Goal: Check status: Check status

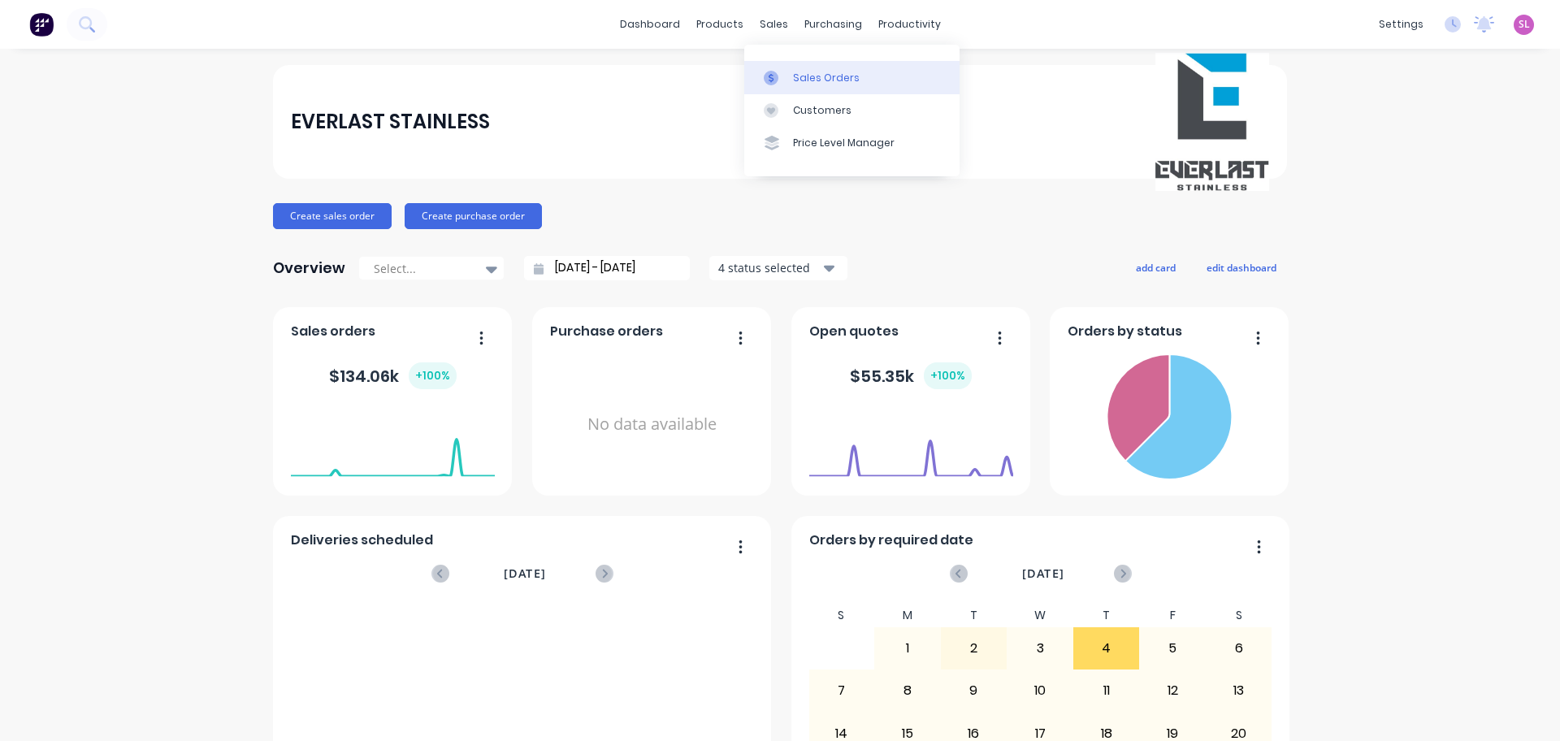
click at [827, 88] on link "Sales Orders" at bounding box center [851, 77] width 215 height 32
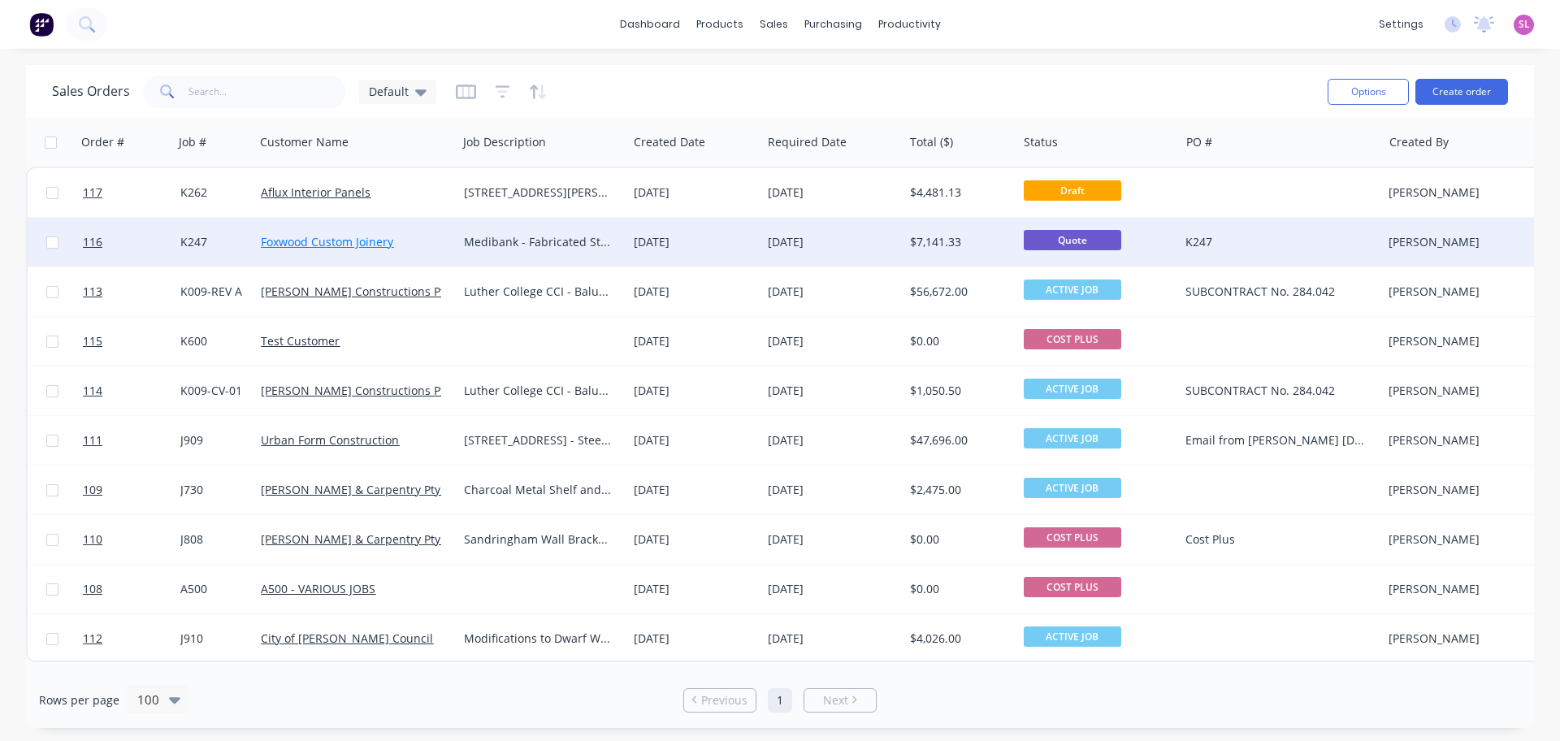
click at [330, 236] on link "Foxwood Custom Joinery" at bounding box center [327, 241] width 132 height 15
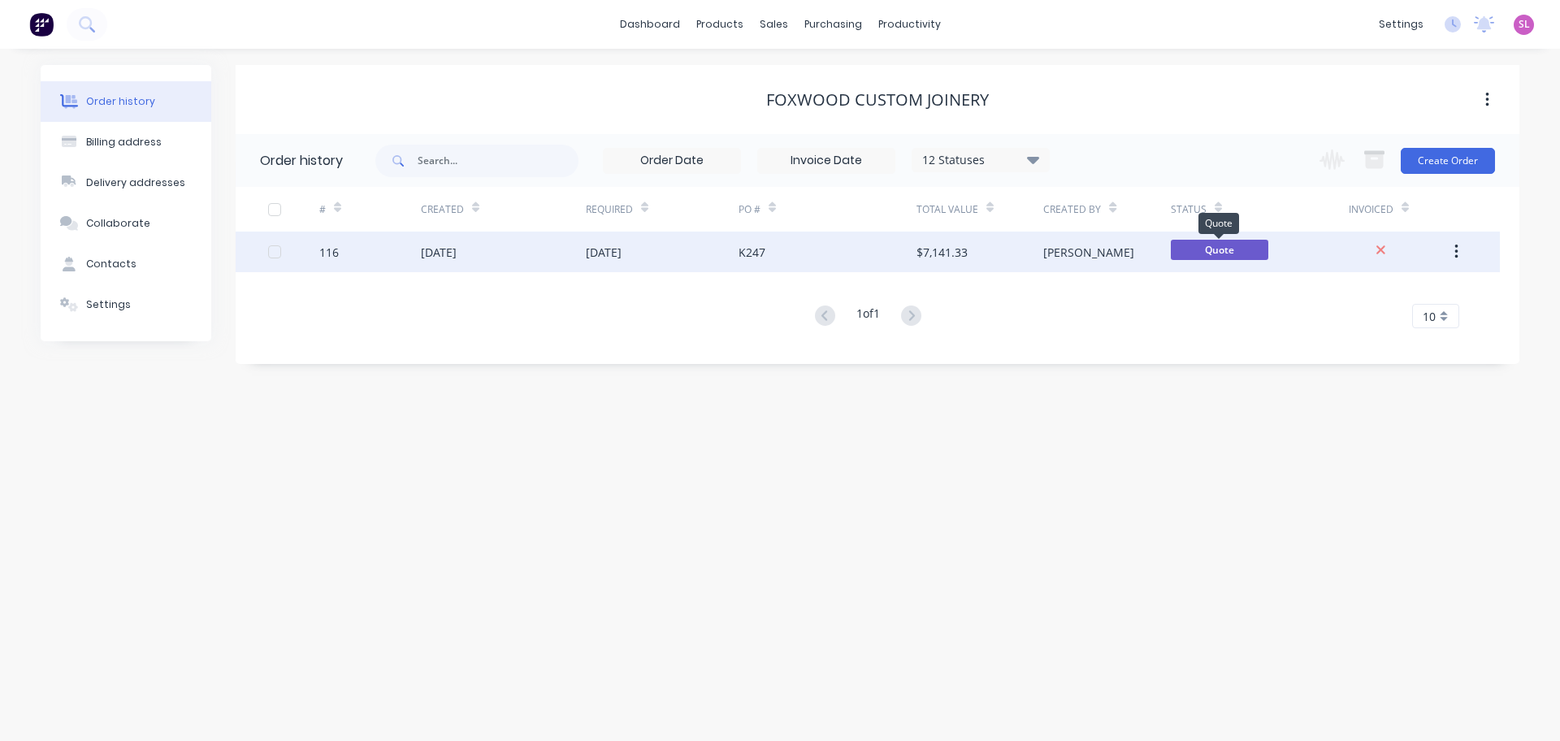
click at [1198, 255] on span "Quote" at bounding box center [1219, 250] width 97 height 20
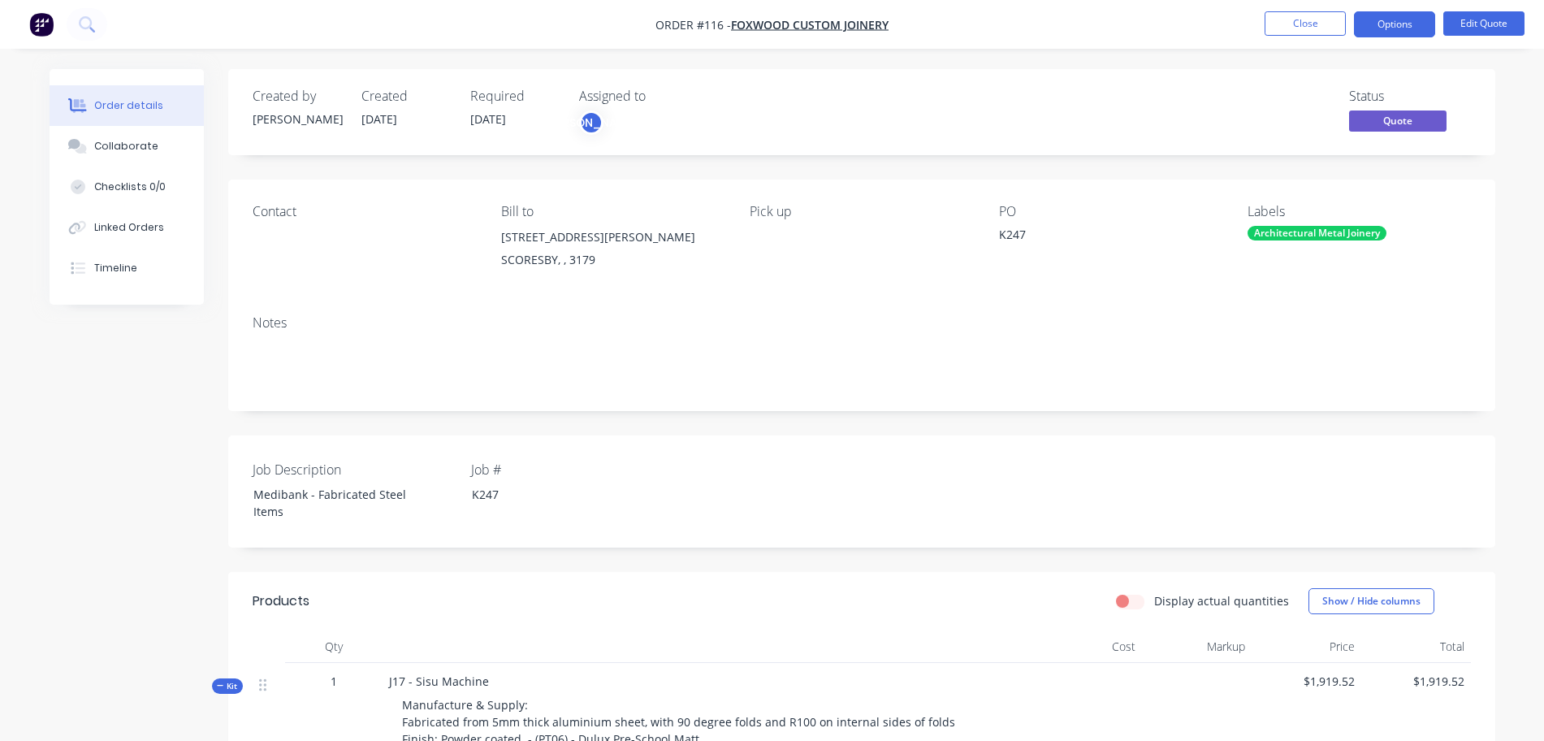
click at [1009, 249] on div "K247" at bounding box center [1100, 237] width 203 height 23
click at [1332, 29] on button "Close" at bounding box center [1305, 23] width 81 height 24
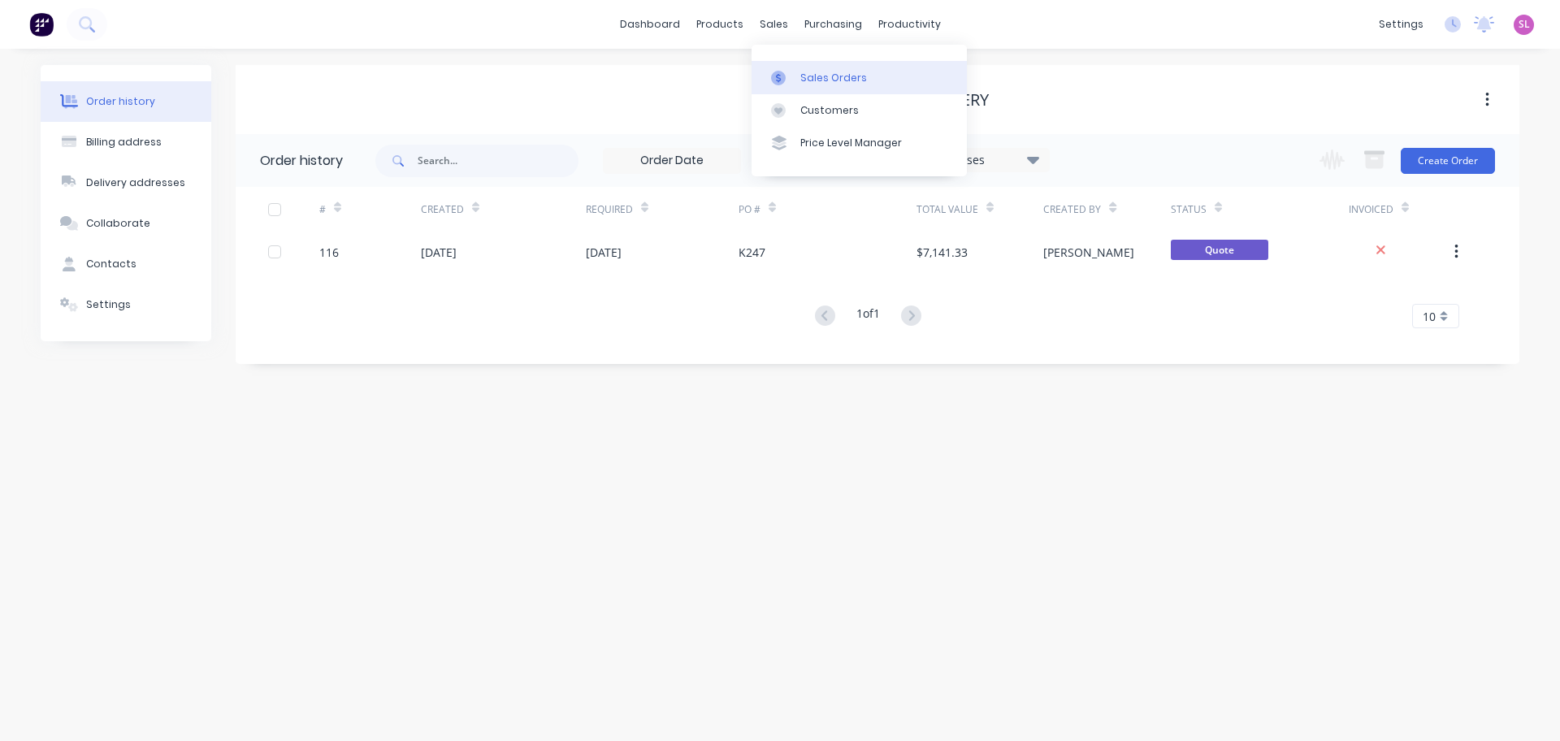
click at [799, 71] on link "Sales Orders" at bounding box center [858, 77] width 215 height 32
